Goal: Information Seeking & Learning: Learn about a topic

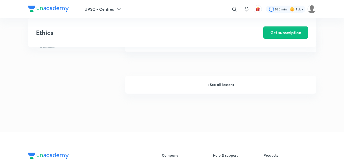
scroll to position [708, 0]
click at [225, 79] on h6 "+ See all lessons" at bounding box center [220, 85] width 191 height 18
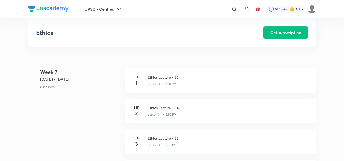
scroll to position [1292, 0]
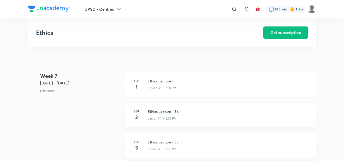
click at [165, 81] on h3 "Ethics Lecture - 33" at bounding box center [229, 80] width 162 height 5
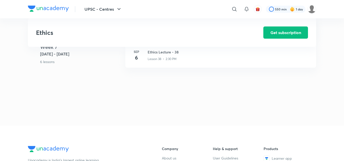
scroll to position [1473, 0]
